Goal: Task Accomplishment & Management: Complete application form

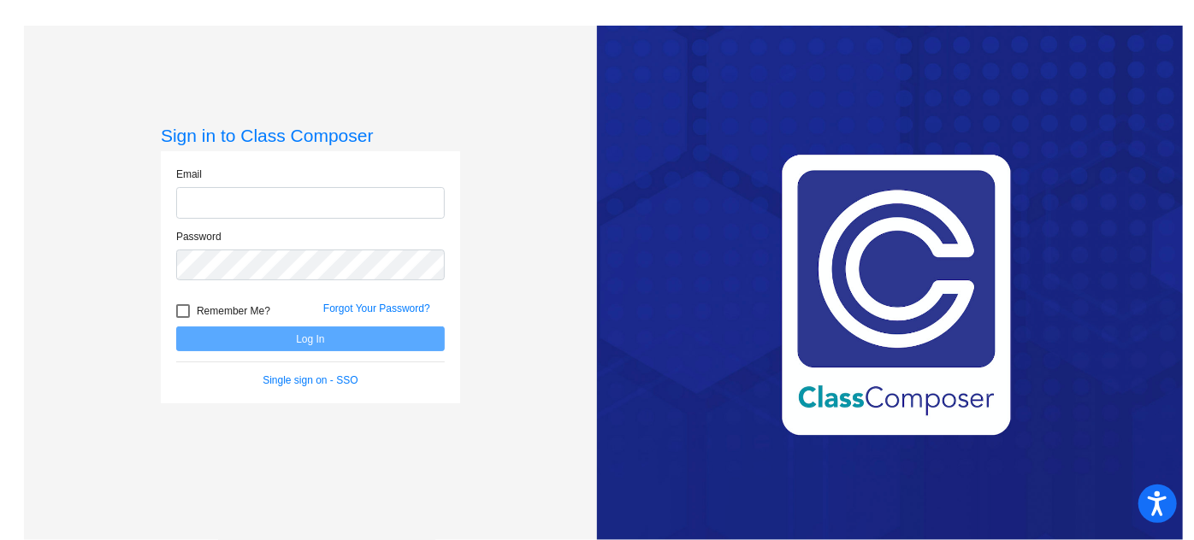
type input "[DOMAIN_NAME][EMAIL_ADDRESS][DOMAIN_NAME]"
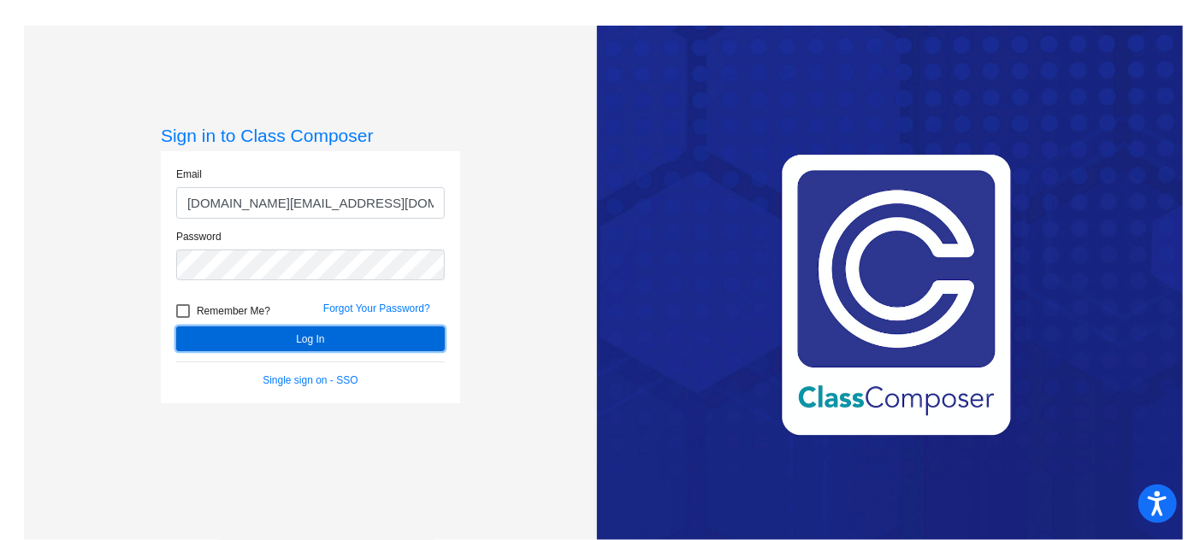
click at [251, 338] on button "Log In" at bounding box center [310, 339] width 269 height 25
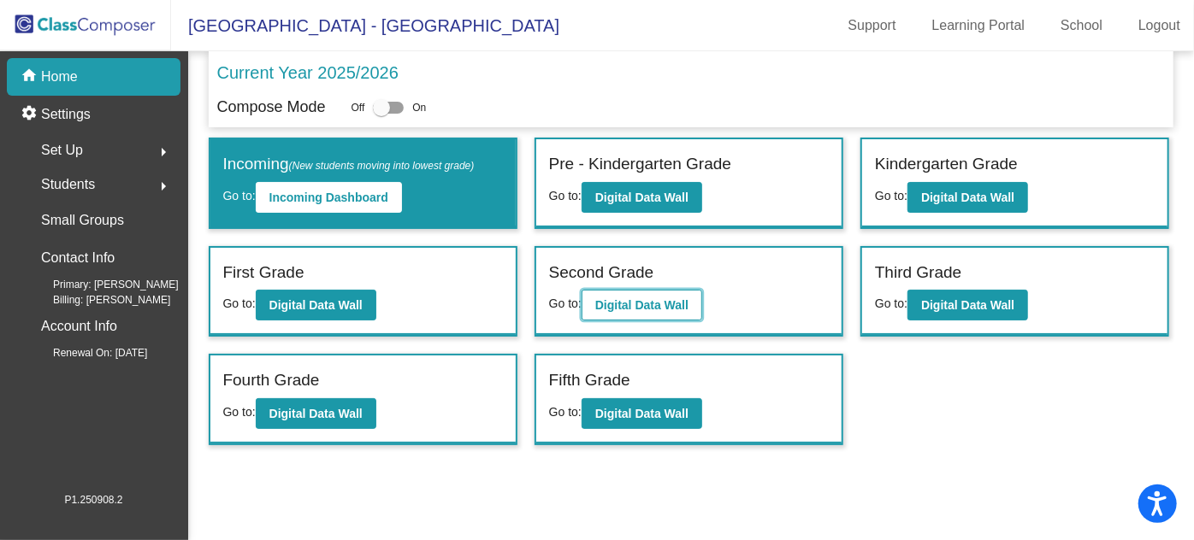
click at [617, 303] on b "Digital Data Wall" at bounding box center [641, 305] width 93 height 14
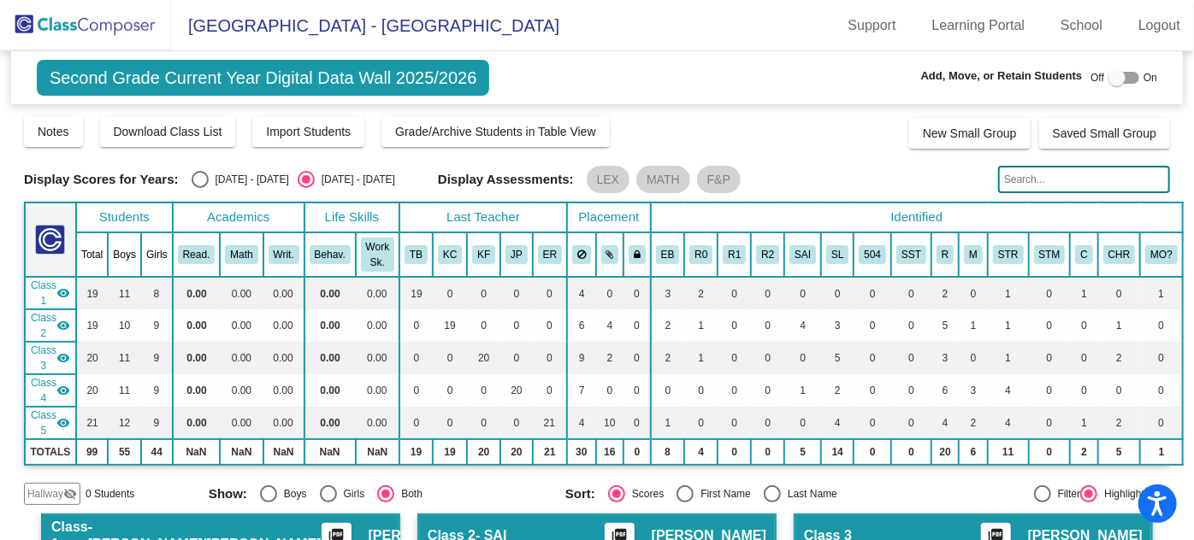
click at [52, 17] on img at bounding box center [85, 25] width 171 height 50
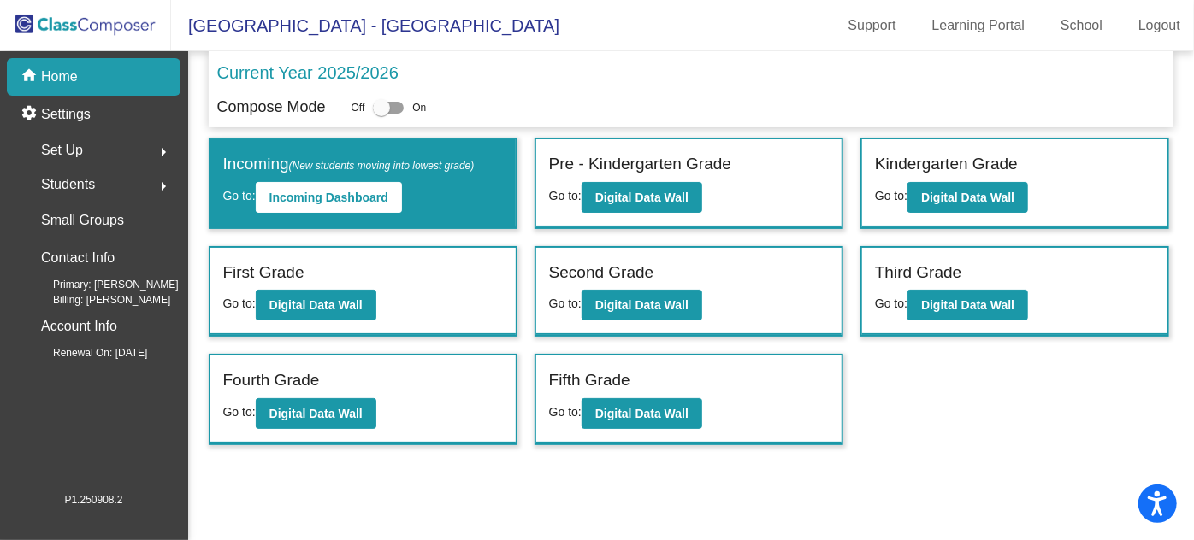
click at [100, 185] on div "Students arrow_right" at bounding box center [98, 185] width 163 height 34
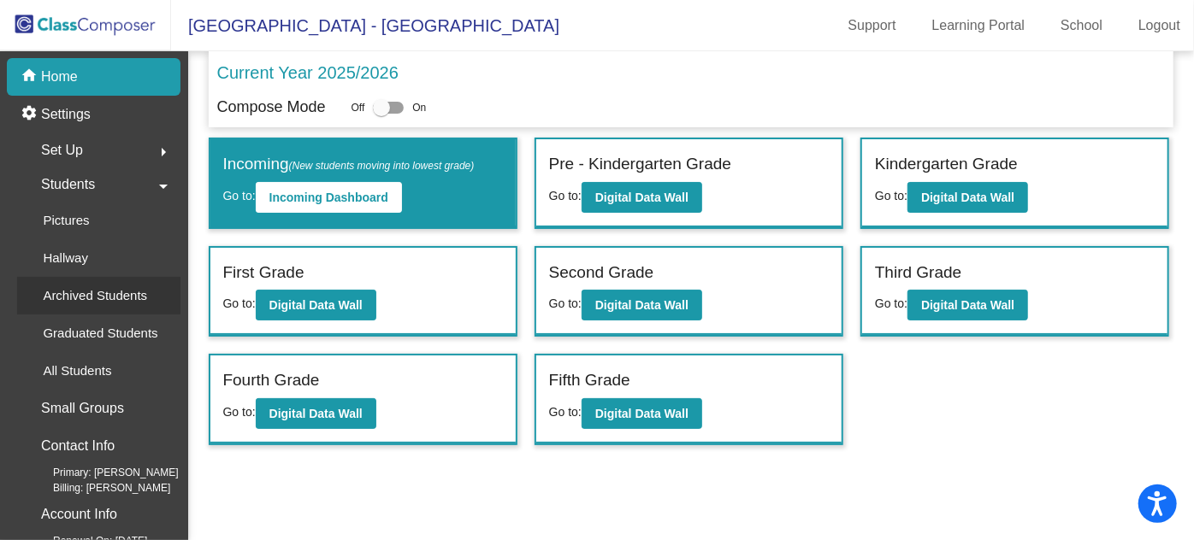
click at [86, 294] on p "Archived Students" at bounding box center [95, 296] width 104 height 21
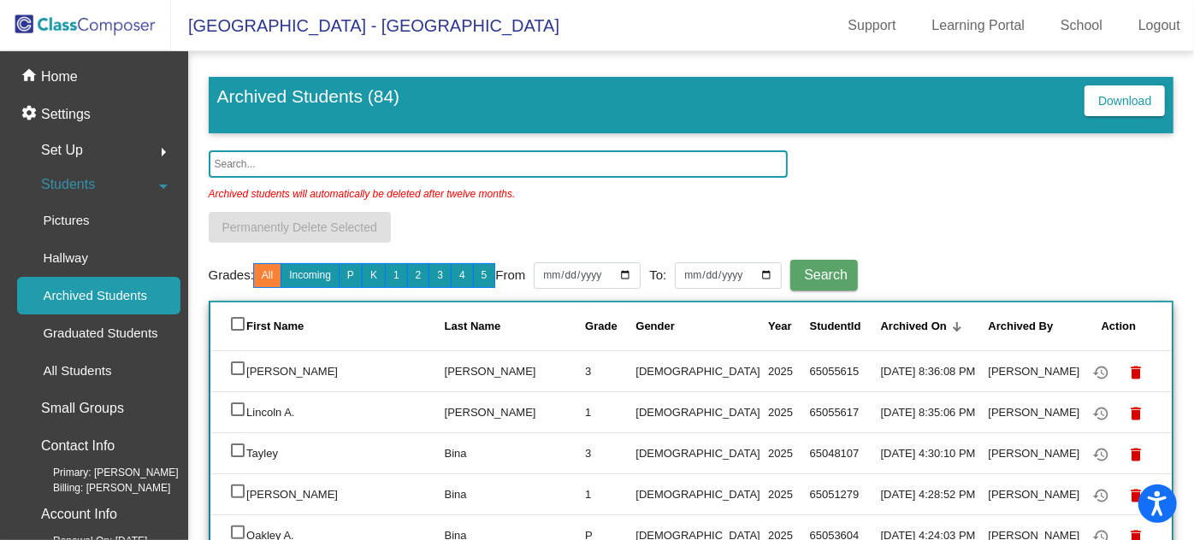
click at [250, 162] on input "text" at bounding box center [498, 164] width 579 height 27
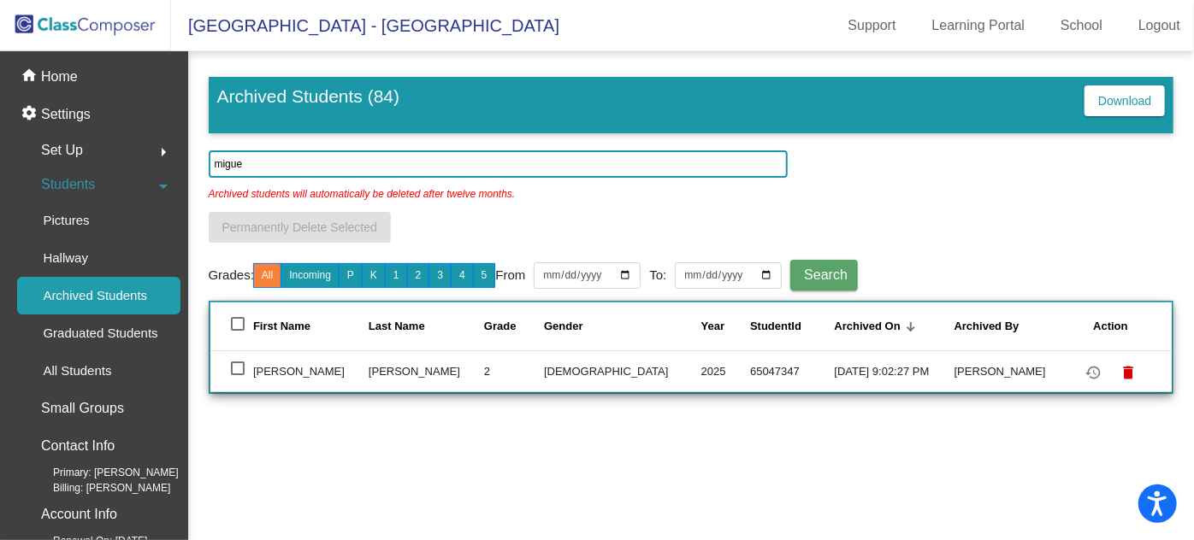
type input "migue"
click at [241, 368] on div at bounding box center [238, 369] width 14 height 14
click at [238, 375] on input "select row 31" at bounding box center [237, 375] width 1 height 1
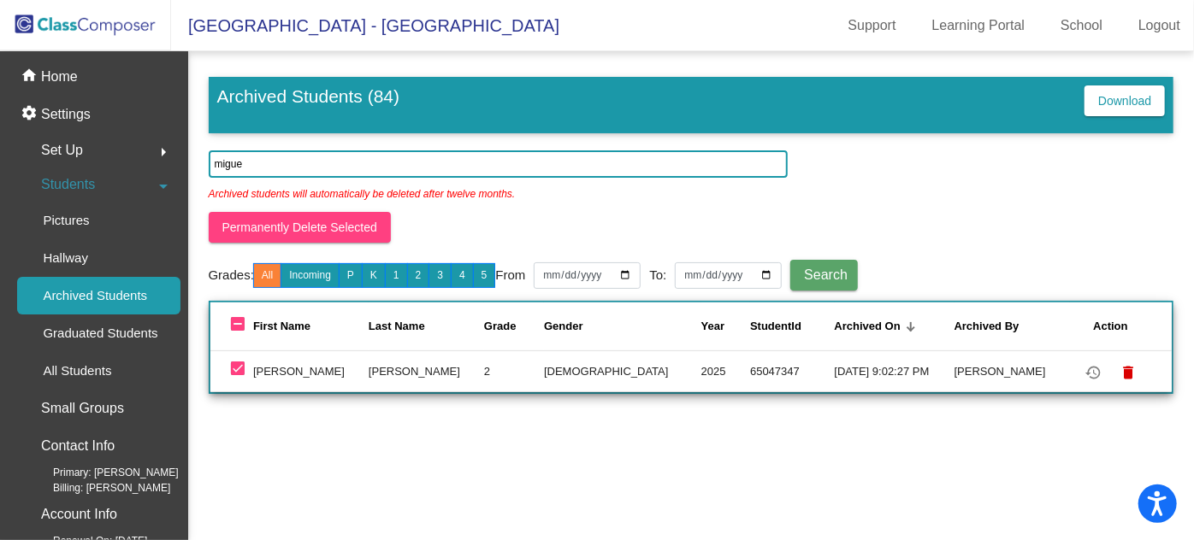
click at [234, 367] on div at bounding box center [238, 369] width 14 height 14
click at [237, 375] on input "deselect row 31" at bounding box center [237, 375] width 1 height 1
checkbox input "false"
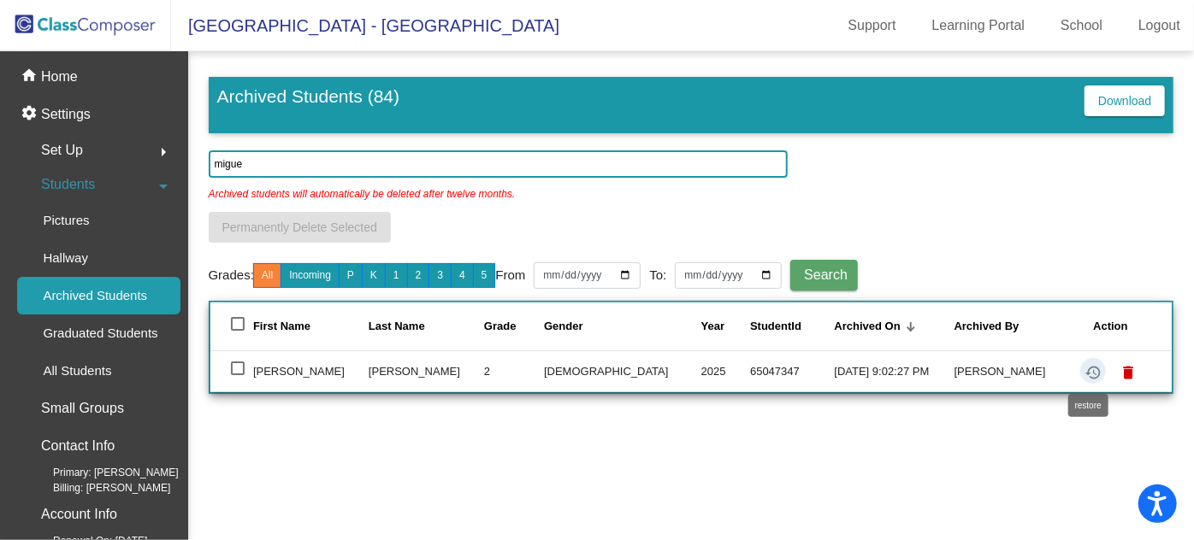
click at [1089, 369] on mat-icon "restore" at bounding box center [1093, 373] width 21 height 21
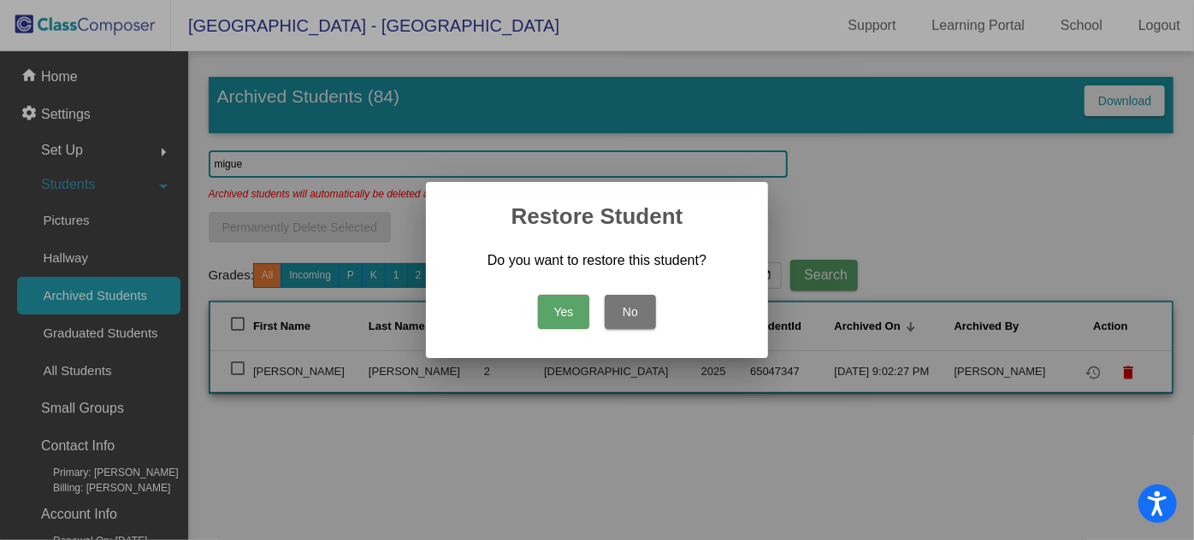
click at [565, 304] on button "Yes" at bounding box center [563, 312] width 51 height 34
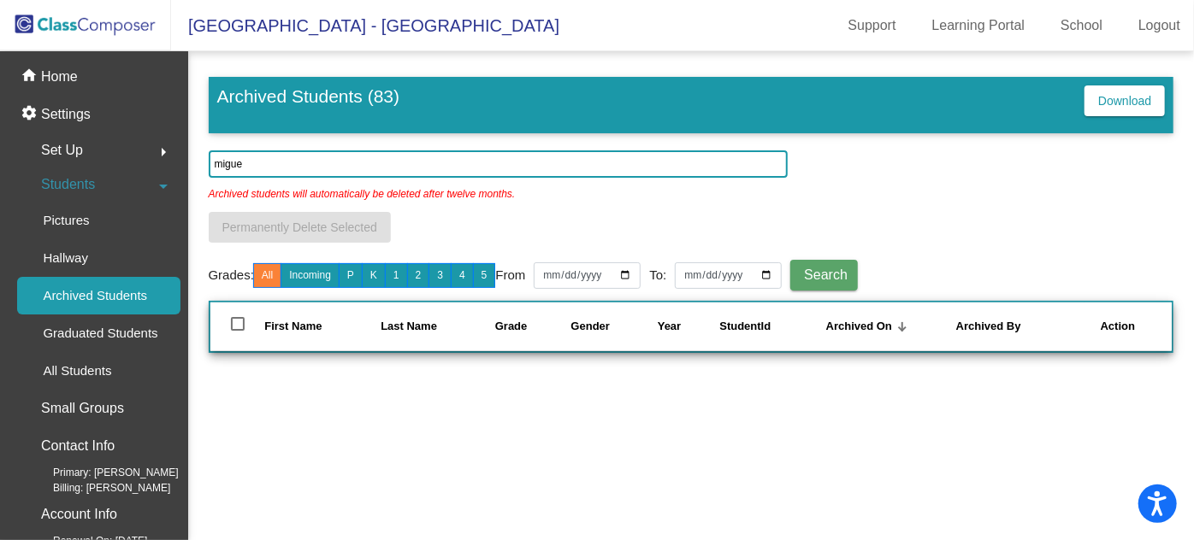
click at [64, 25] on img at bounding box center [85, 25] width 171 height 50
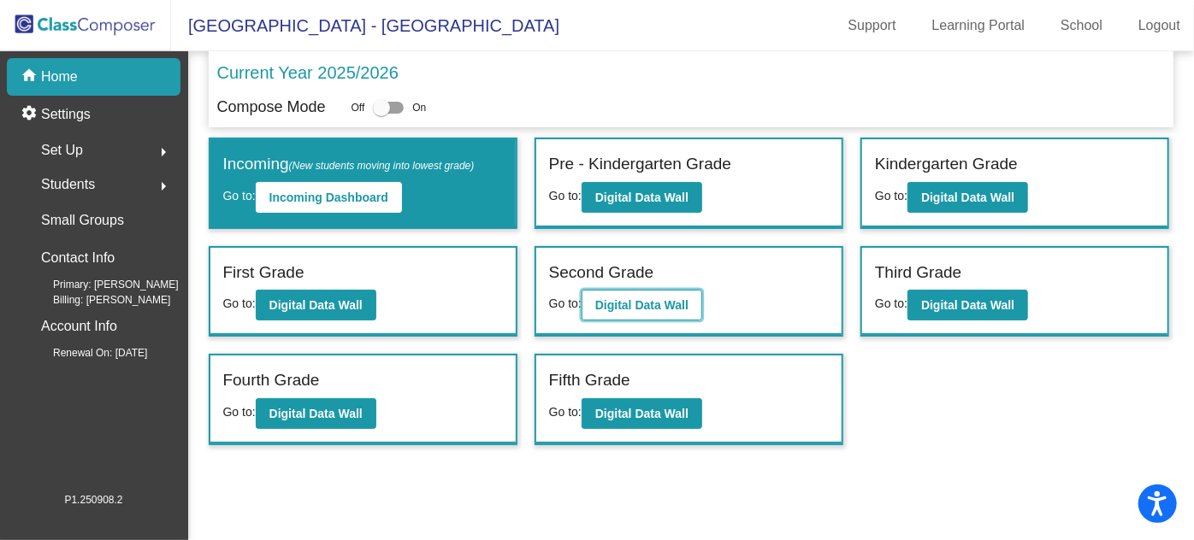
click at [657, 307] on b "Digital Data Wall" at bounding box center [641, 305] width 93 height 14
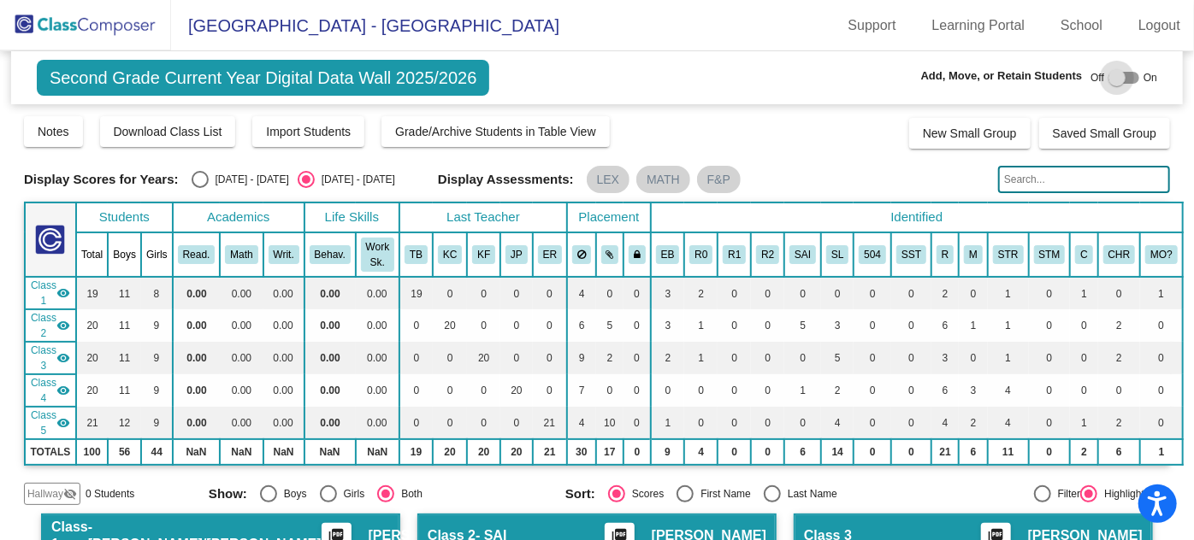
click at [1119, 79] on div at bounding box center [1123, 78] width 31 height 12
checkbox input "true"
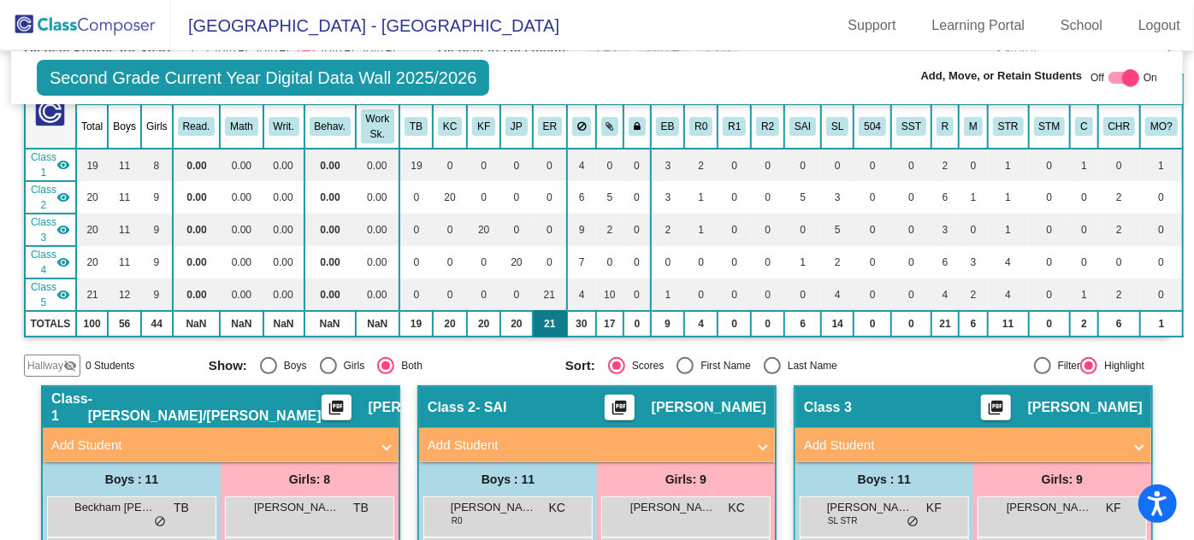
scroll to position [155, 0]
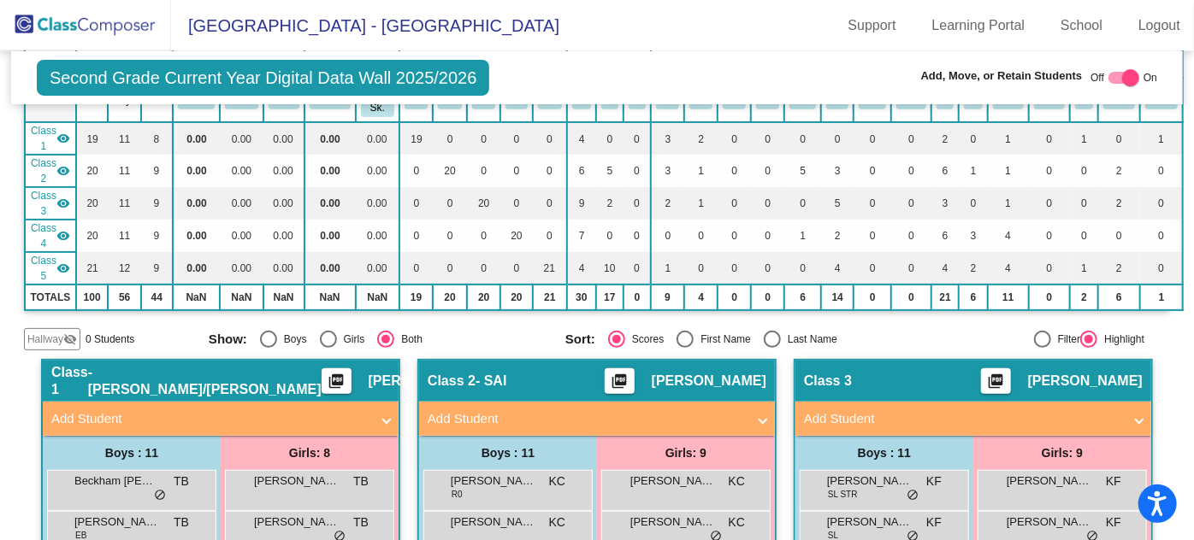
click at [723, 410] on mat-panel-title "Add Student" at bounding box center [587, 420] width 318 height 20
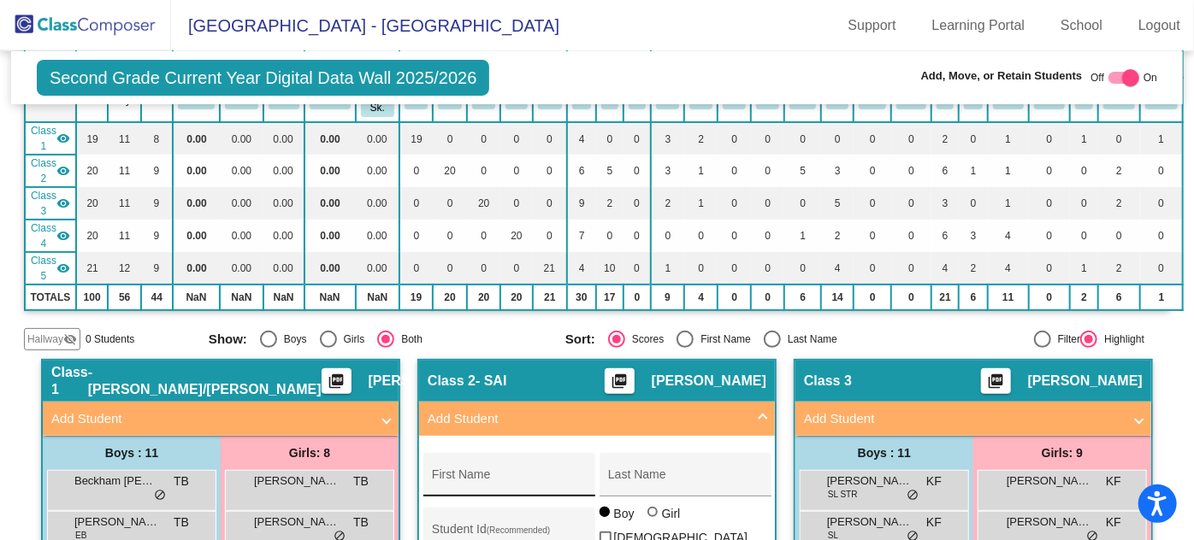
click at [586, 469] on div "First Name" at bounding box center [509, 480] width 154 height 35
type input "[PERSON_NAME]"
click at [762, 475] on input "Last Name" at bounding box center [685, 482] width 154 height 14
type input "[PERSON_NAME]"
click at [586, 517] on div "Student Id (Recommended)" at bounding box center [509, 534] width 154 height 35
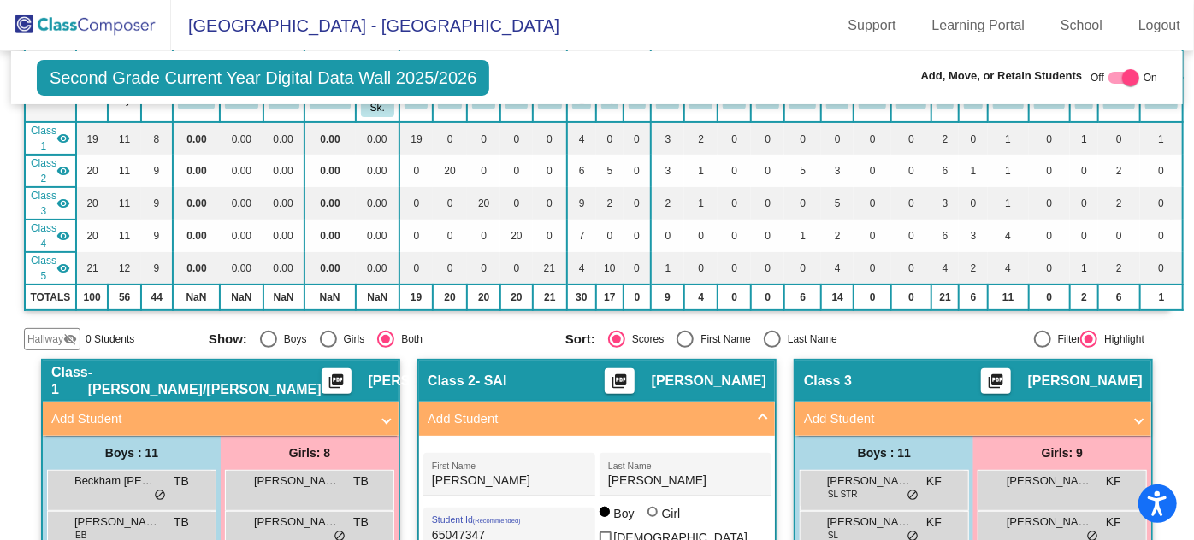
scroll to position [233, 0]
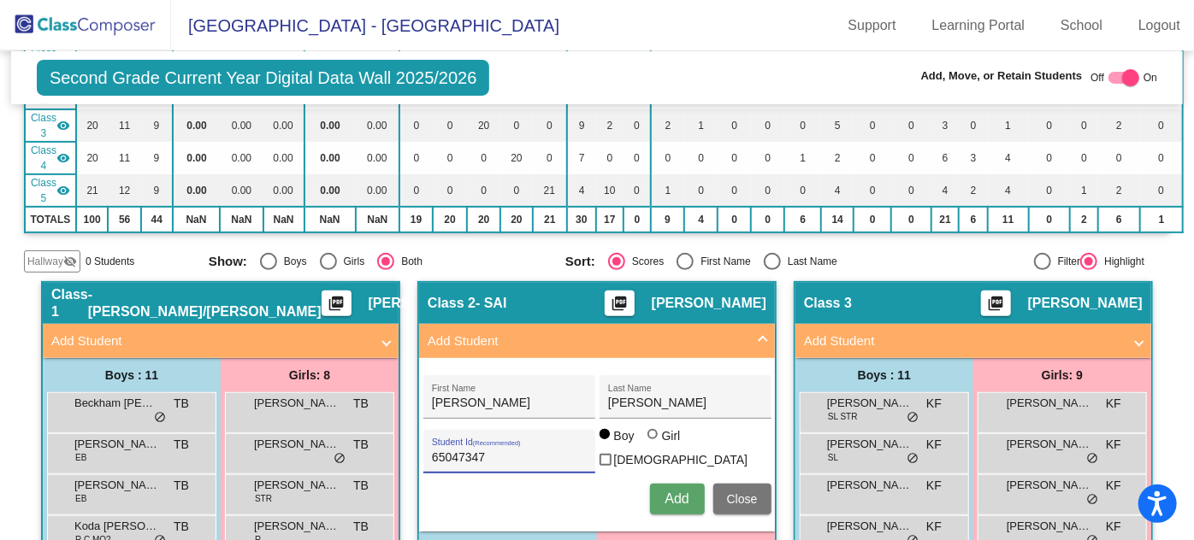
type input "65047347"
click at [688, 493] on span "Add" at bounding box center [676, 499] width 24 height 15
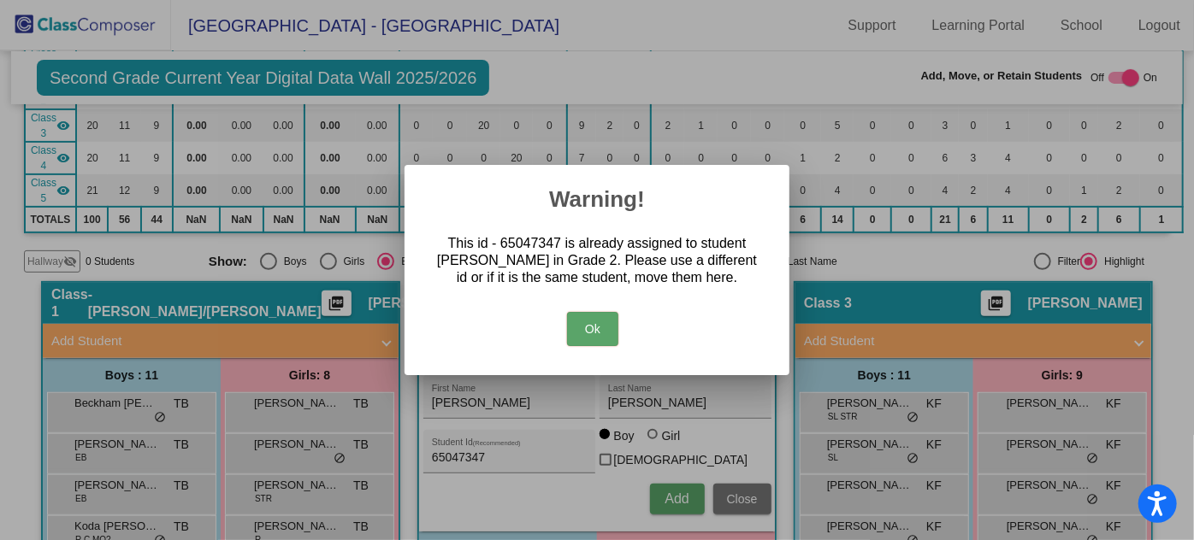
click at [591, 334] on button "Ok" at bounding box center [592, 329] width 51 height 34
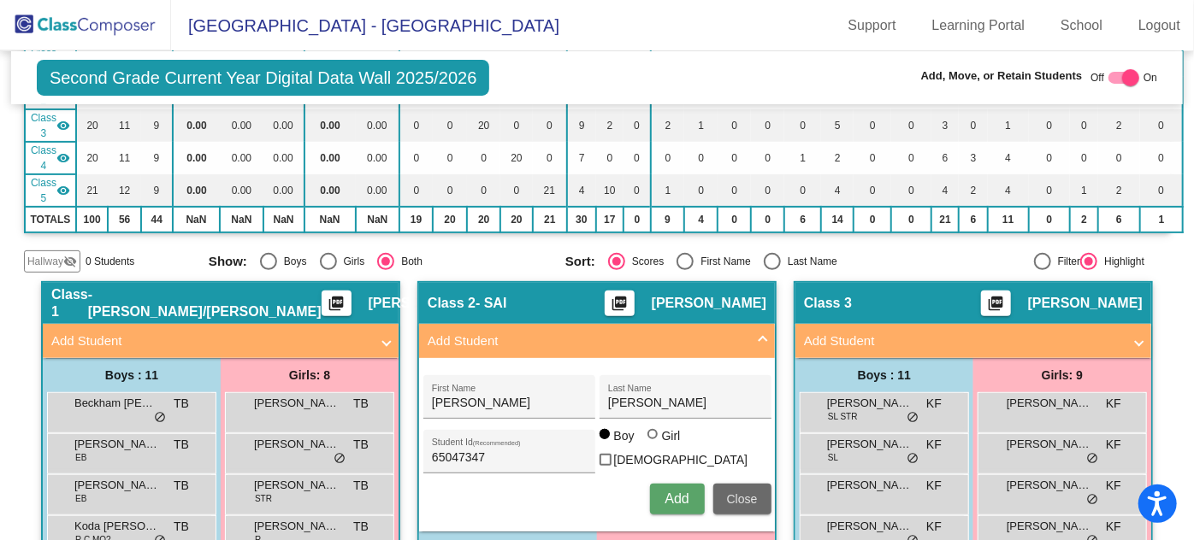
click at [771, 484] on button "Close" at bounding box center [742, 499] width 58 height 31
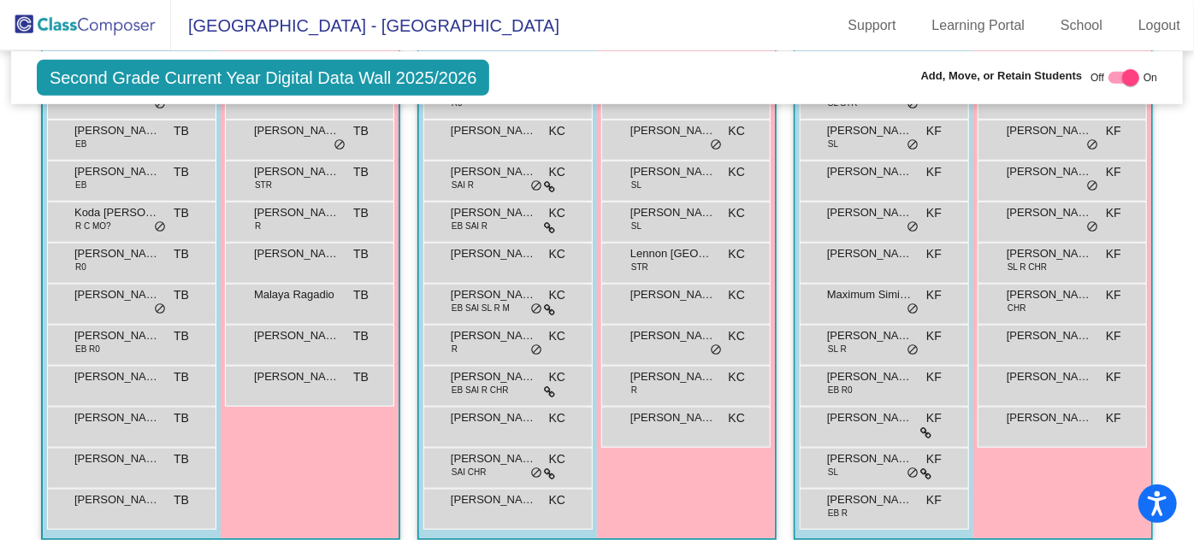
scroll to position [544, 0]
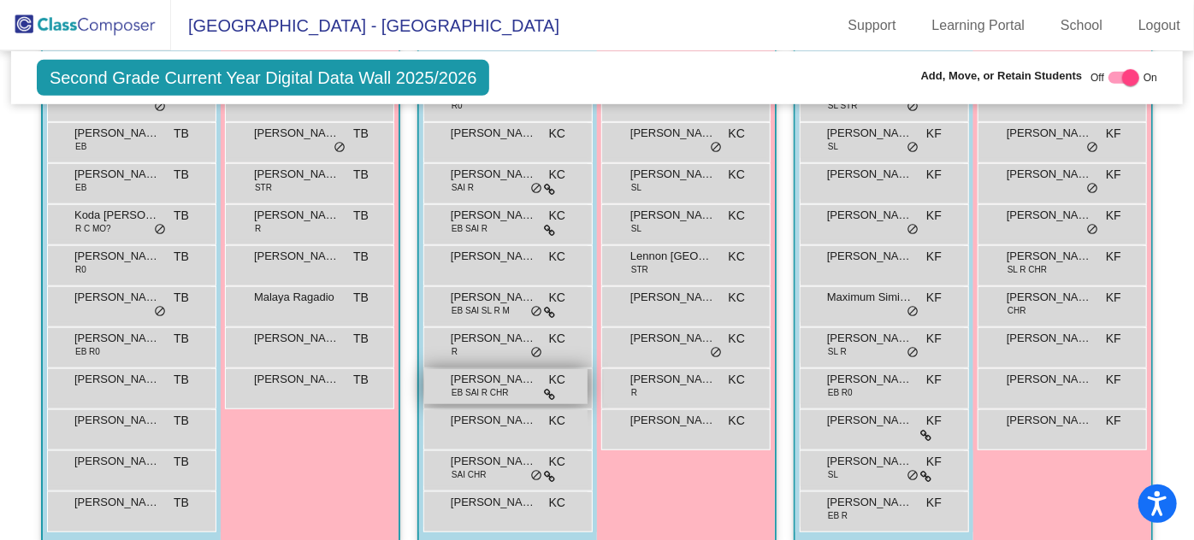
click at [536, 375] on span "[PERSON_NAME]" at bounding box center [494, 379] width 86 height 17
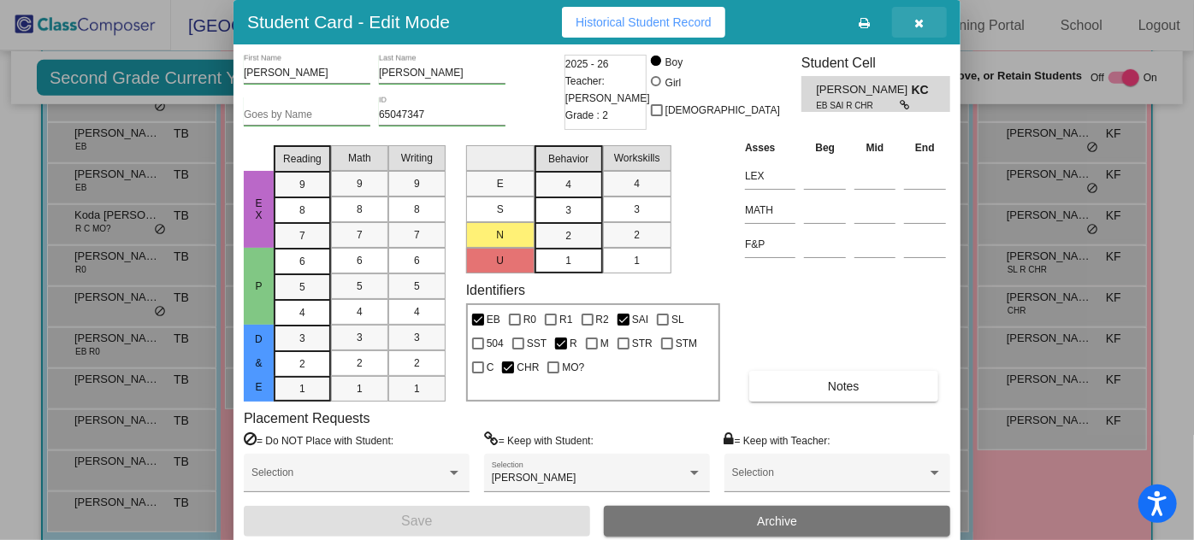
click at [918, 19] on icon "button" at bounding box center [919, 23] width 9 height 12
